Goal: Task Accomplishment & Management: Complete application form

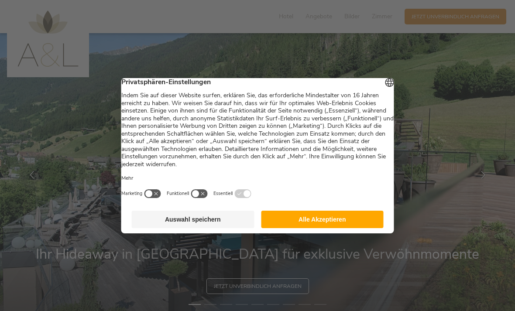
click at [346, 224] on button "Alle Akzeptieren" at bounding box center [322, 219] width 123 height 17
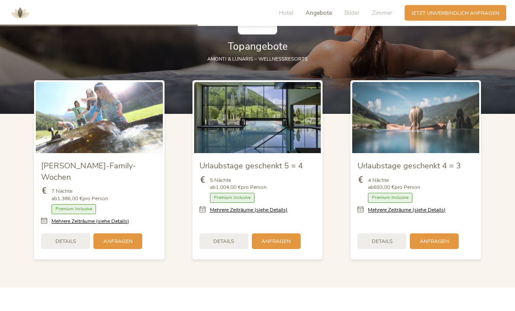
scroll to position [833, 0]
click at [283, 153] on img at bounding box center [257, 117] width 127 height 71
click at [292, 150] on img at bounding box center [257, 117] width 127 height 71
click at [277, 242] on div "Anfragen" at bounding box center [276, 241] width 49 height 16
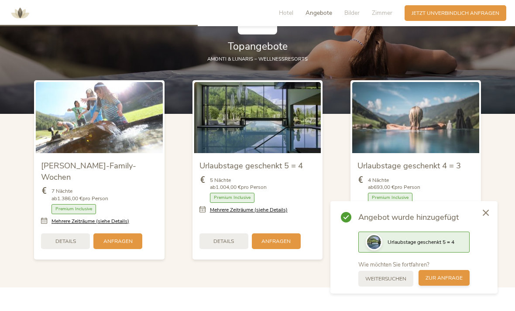
click at [438, 282] on span "zur Anfrage" at bounding box center [443, 277] width 37 height 7
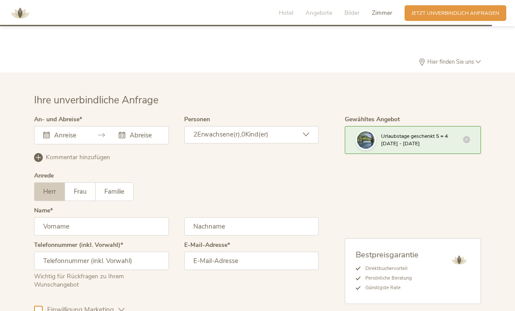
scroll to position [2170, 0]
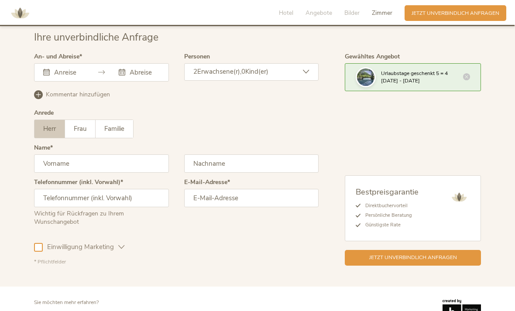
click at [83, 77] on input "text" at bounding box center [68, 72] width 32 height 9
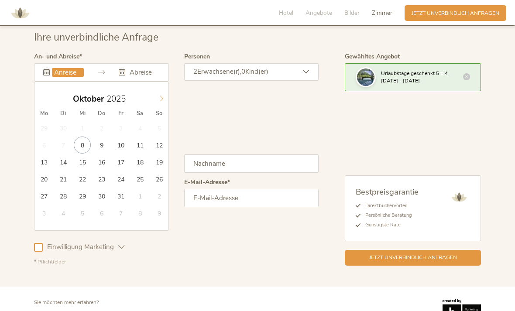
click at [161, 102] on icon at bounding box center [161, 99] width 6 height 6
click at [48, 104] on div "[DATE]" at bounding box center [101, 99] width 134 height 17
type input "[DATE]"
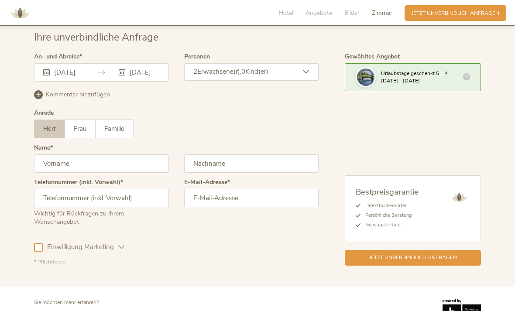
click at [117, 170] on input "text" at bounding box center [101, 163] width 135 height 18
type input "Fabienne"
type input "[PERSON_NAME]"
click at [248, 205] on input "email" at bounding box center [251, 198] width 135 height 18
type input "[EMAIL_ADDRESS][DOMAIN_NAME]"
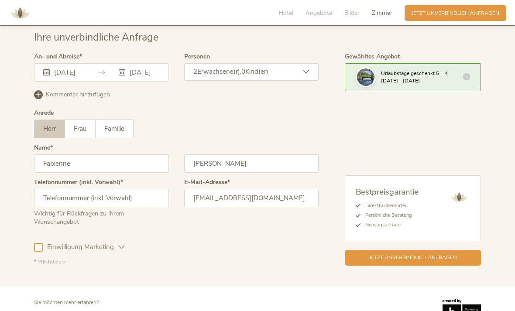
click at [37, 252] on div at bounding box center [38, 247] width 9 height 9
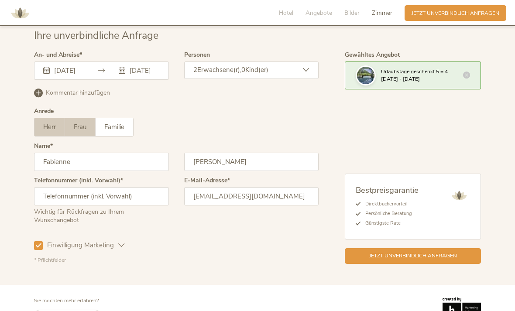
click at [80, 131] on span "Frau" at bounding box center [80, 127] width 13 height 9
click at [302, 69] on div "2 Erwachsene(r), 0 Kind(er)" at bounding box center [251, 70] width 135 height 17
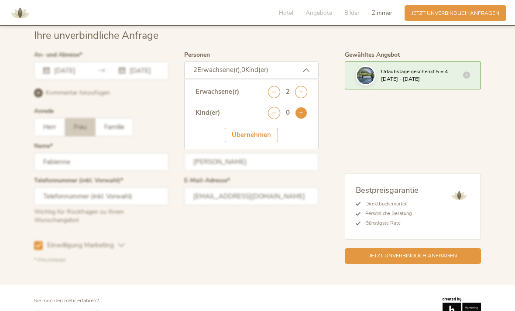
click at [299, 118] on icon at bounding box center [301, 113] width 12 height 12
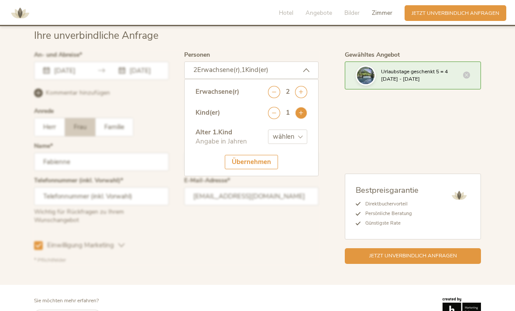
click at [305, 116] on icon at bounding box center [301, 113] width 12 height 12
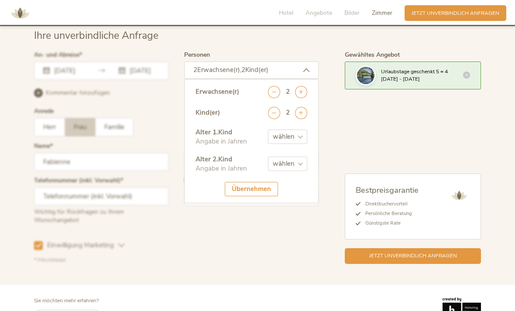
click at [291, 144] on select "wählen 0 1 2 3 4 5 6 7 8 9 10 11 12 13 14 15 16 17" at bounding box center [287, 137] width 39 height 14
select select "6"
click at [285, 166] on select "wählen 0 1 2 3 4 5 6 7 8 9 10 11 12 13 14 15 16 17" at bounding box center [287, 164] width 39 height 14
select select "9"
click at [262, 193] on div "Übernehmen" at bounding box center [251, 189] width 53 height 14
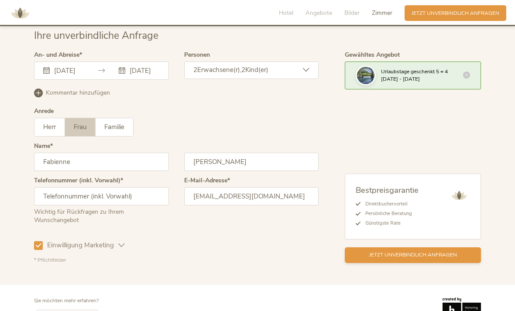
click at [376, 259] on span "Jetzt unverbindlich anfragen" at bounding box center [413, 254] width 88 height 7
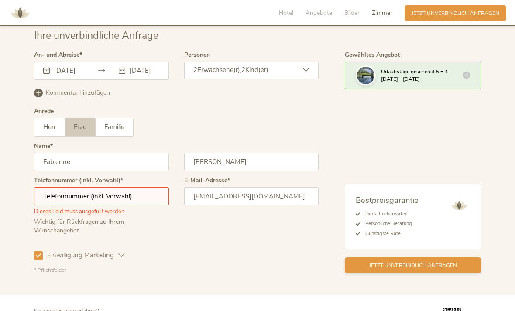
scroll to position [2182, 0]
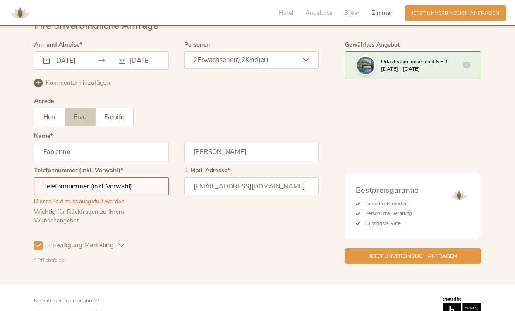
click at [113, 194] on input "text" at bounding box center [101, 186] width 135 height 18
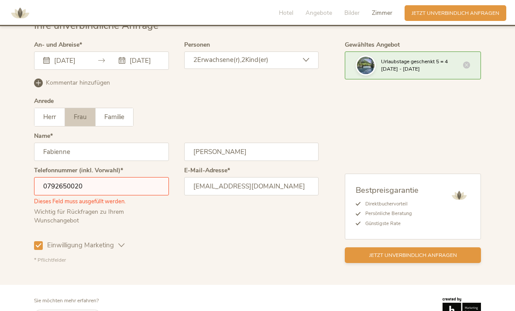
type input "0792650020"
click at [388, 263] on div "Jetzt unverbindlich anfragen" at bounding box center [413, 255] width 136 height 16
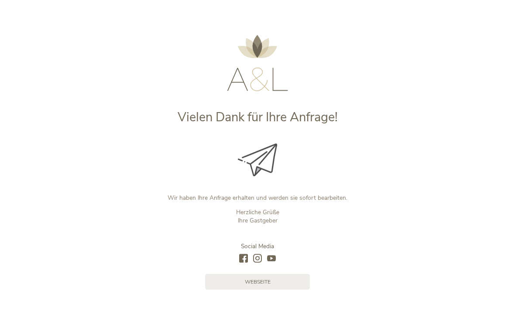
click at [260, 260] on icon at bounding box center [257, 258] width 9 height 9
